Goal: Transaction & Acquisition: Purchase product/service

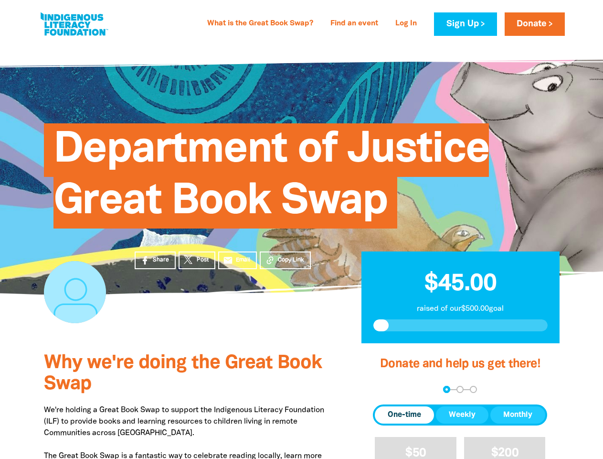
click at [301, 228] on span "Department of Justice Great Book Swap" at bounding box center [272, 179] width 436 height 98
click at [386, 389] on div "arrow_back Back Step 1 Step 2 Step 3" at bounding box center [460, 389] width 174 height 7
click at [447, 389] on div "Navigate to step 1 of 3 to enter your donation amount" at bounding box center [447, 389] width 2 height 2
click at [405, 415] on span "One-time" at bounding box center [404, 414] width 33 height 11
click at [462, 415] on span "Weekly" at bounding box center [462, 414] width 27 height 11
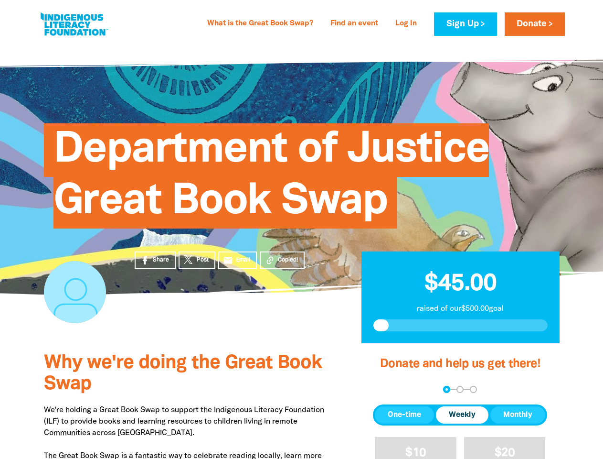
click at [518, 415] on span "Monthly" at bounding box center [517, 414] width 29 height 11
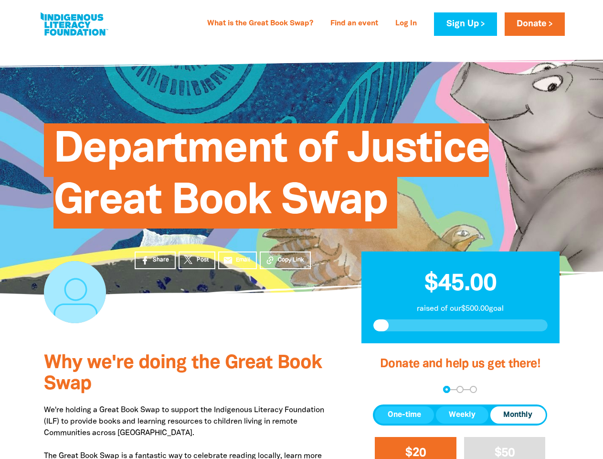
click at [416, 448] on span "$20" at bounding box center [416, 452] width 21 height 11
